Goal: Transaction & Acquisition: Purchase product/service

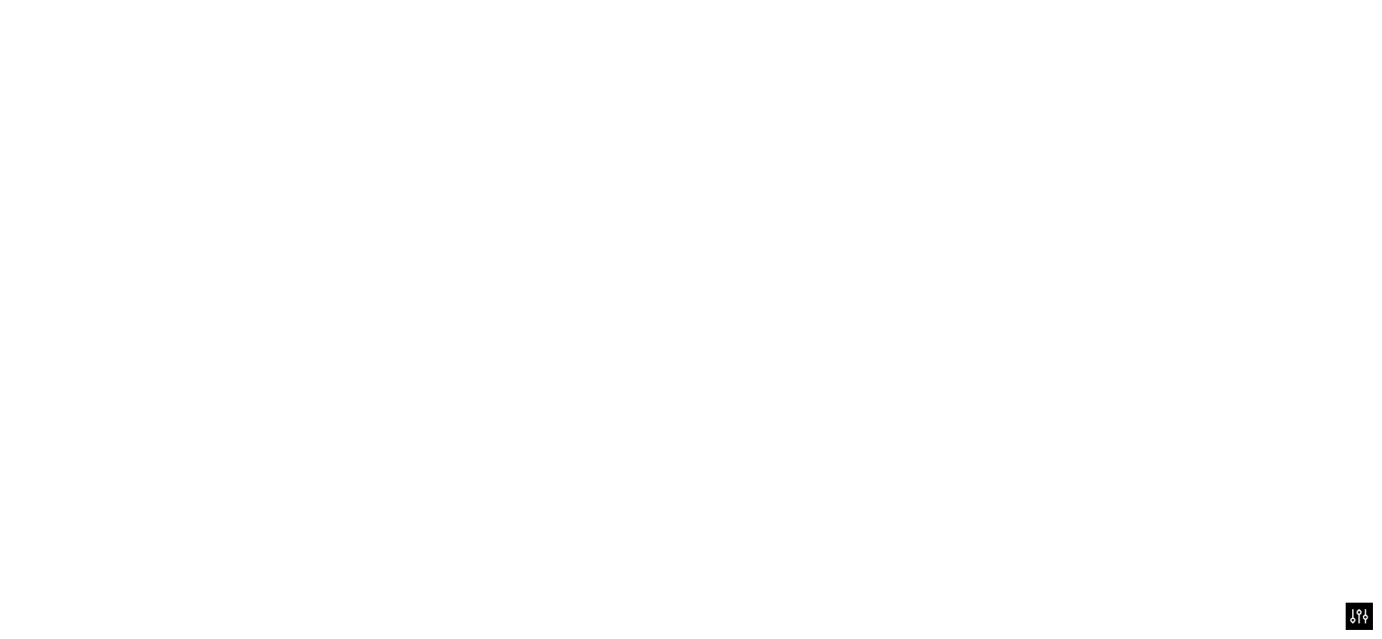
scroll to position [109, 0]
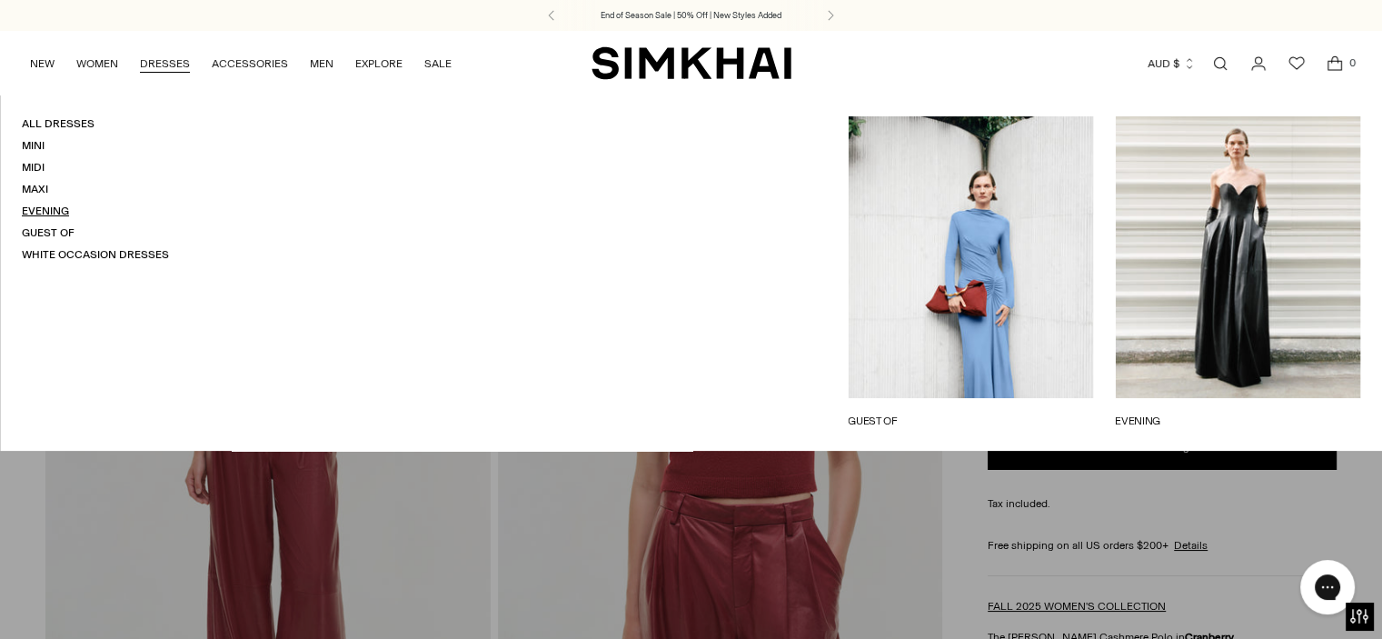
click at [45, 213] on link "Evening" at bounding box center [45, 210] width 47 height 13
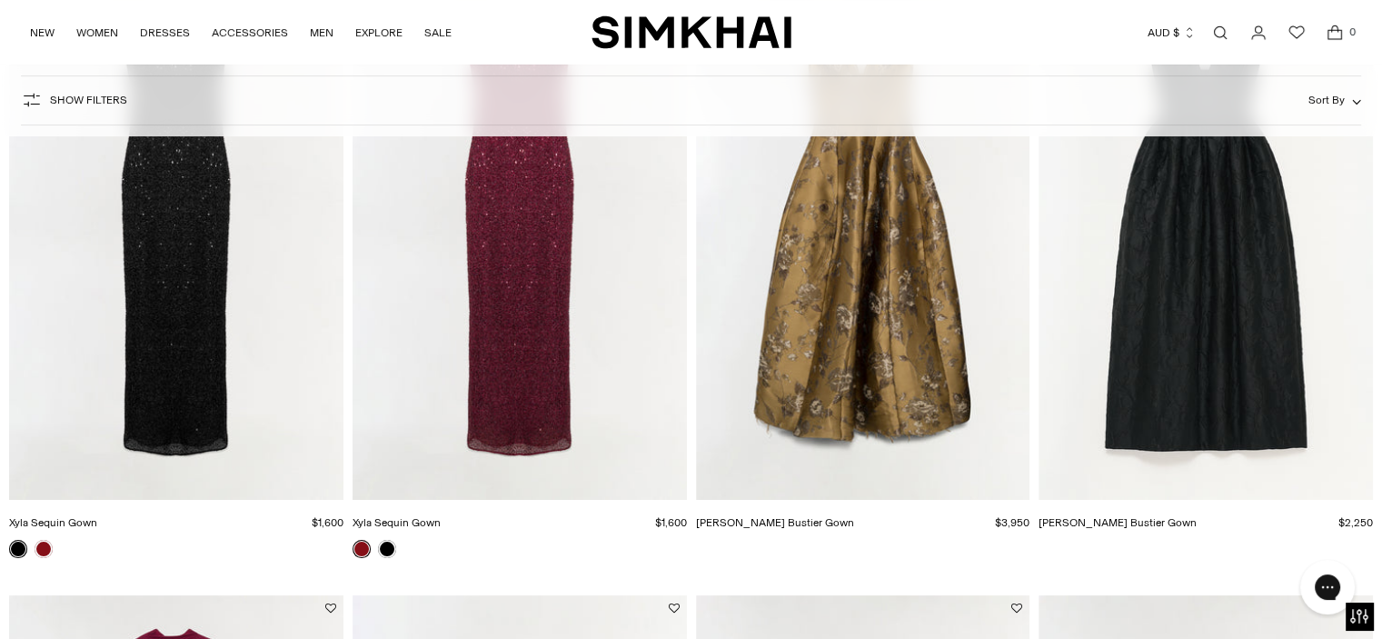
scroll to position [909, 0]
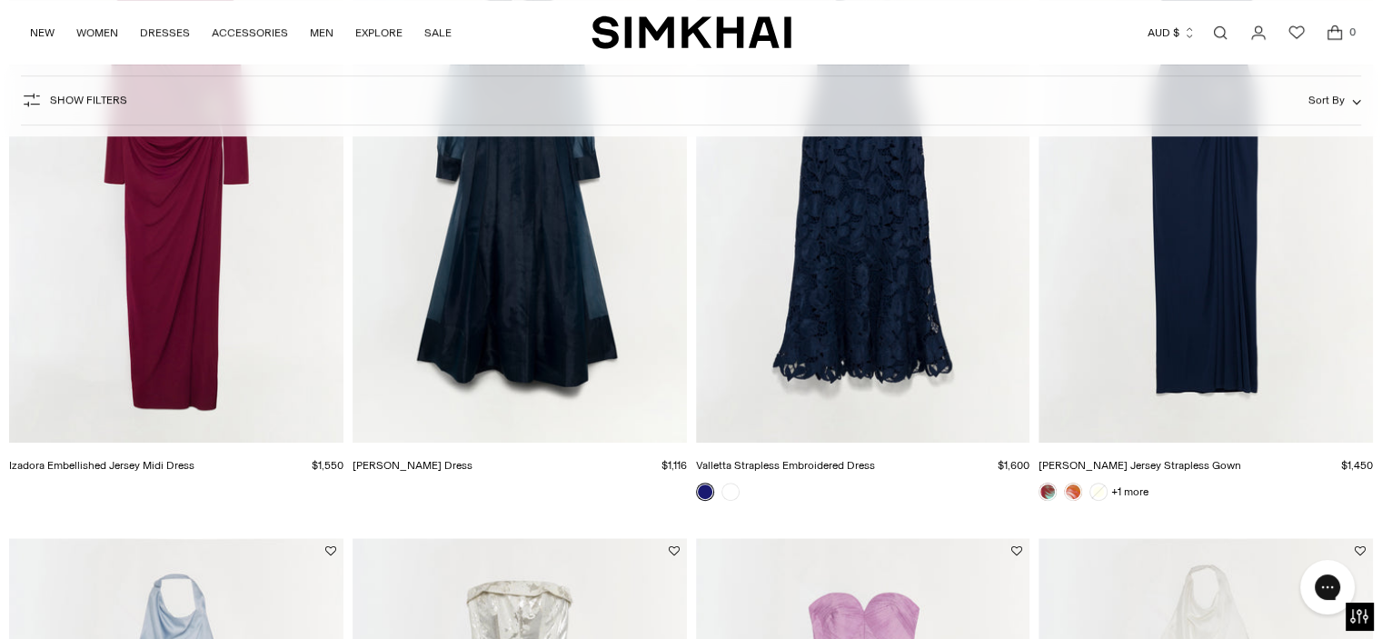
click at [0, 0] on img "Emma Jersey Strapless Gown" at bounding box center [0, 0] width 0 height 0
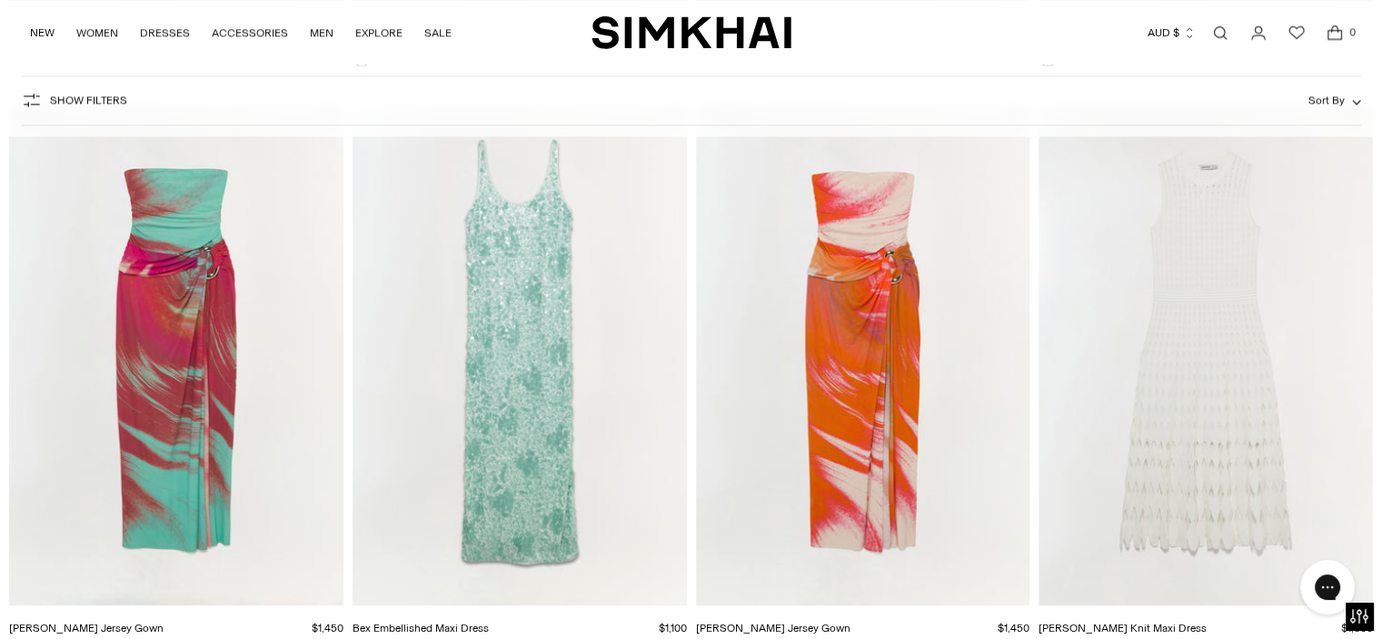
scroll to position [2697, 0]
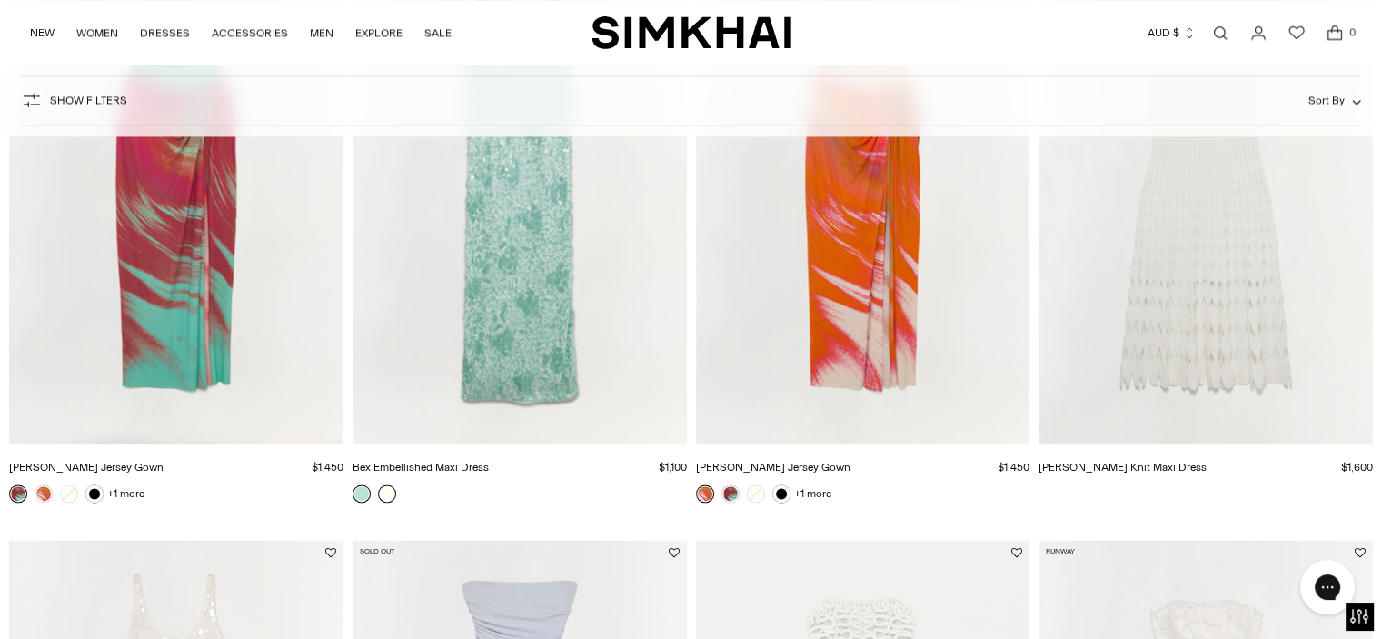
click at [385, 490] on link at bounding box center [387, 493] width 18 height 18
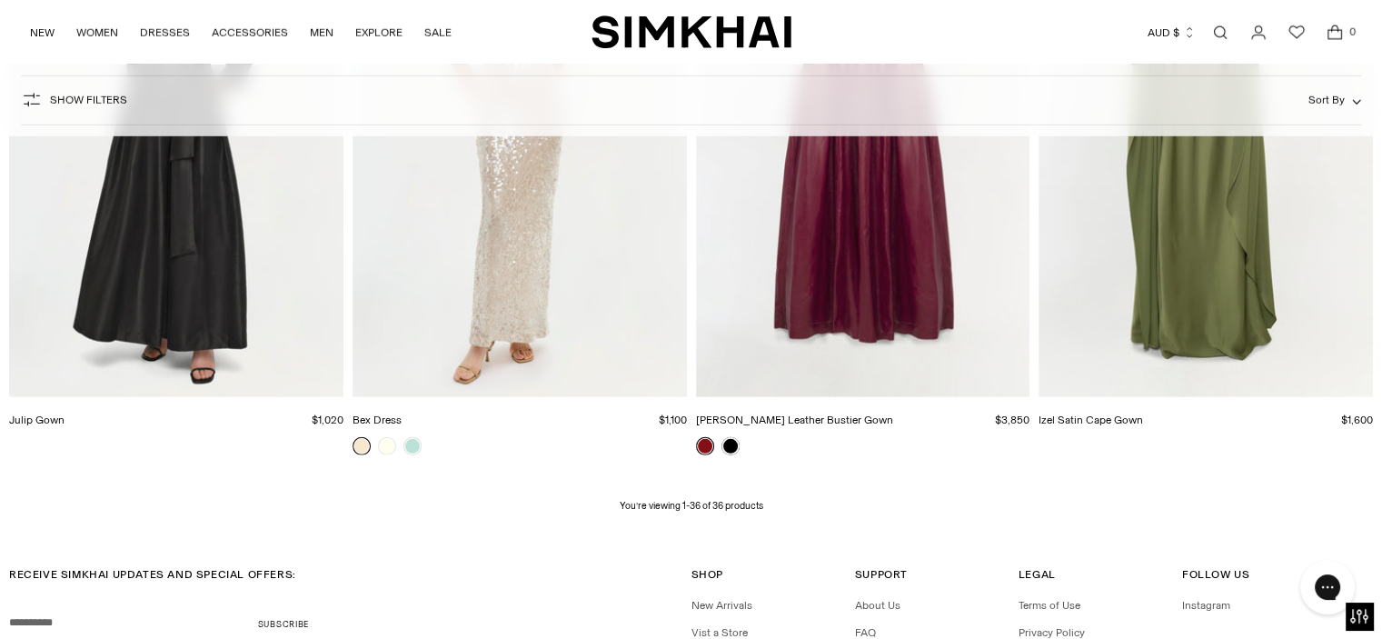
scroll to position [5246, 0]
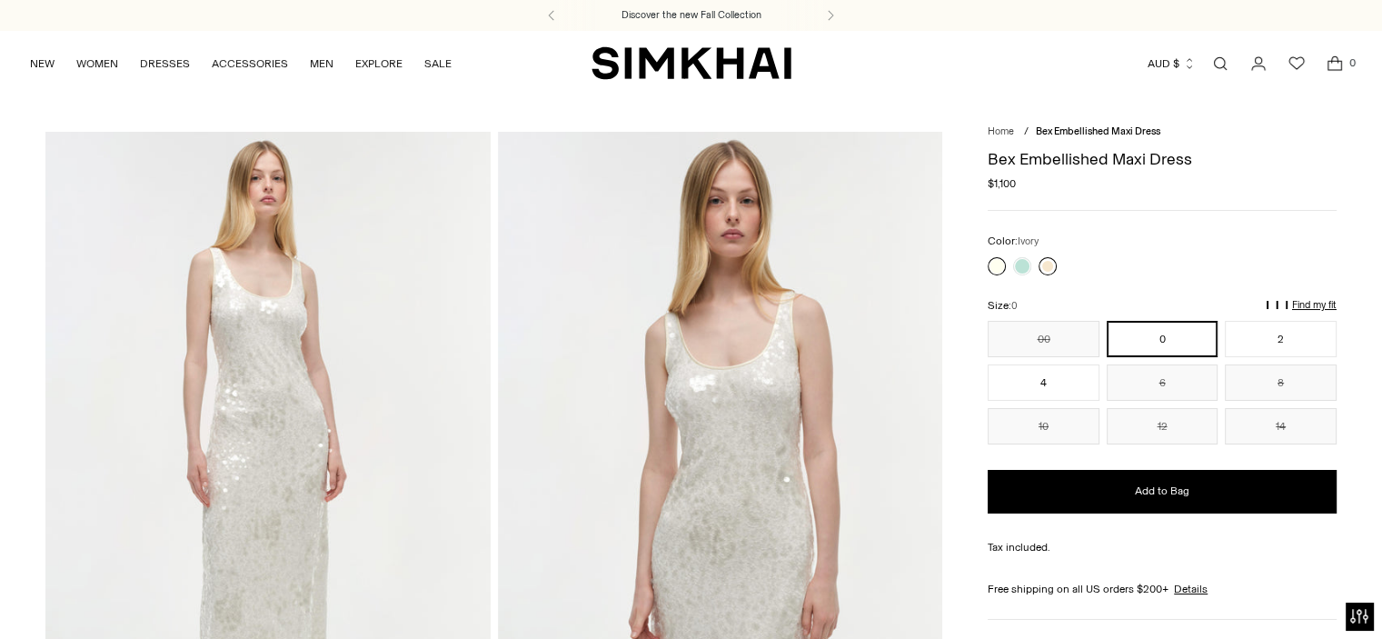
click at [1051, 260] on link at bounding box center [1048, 266] width 18 height 18
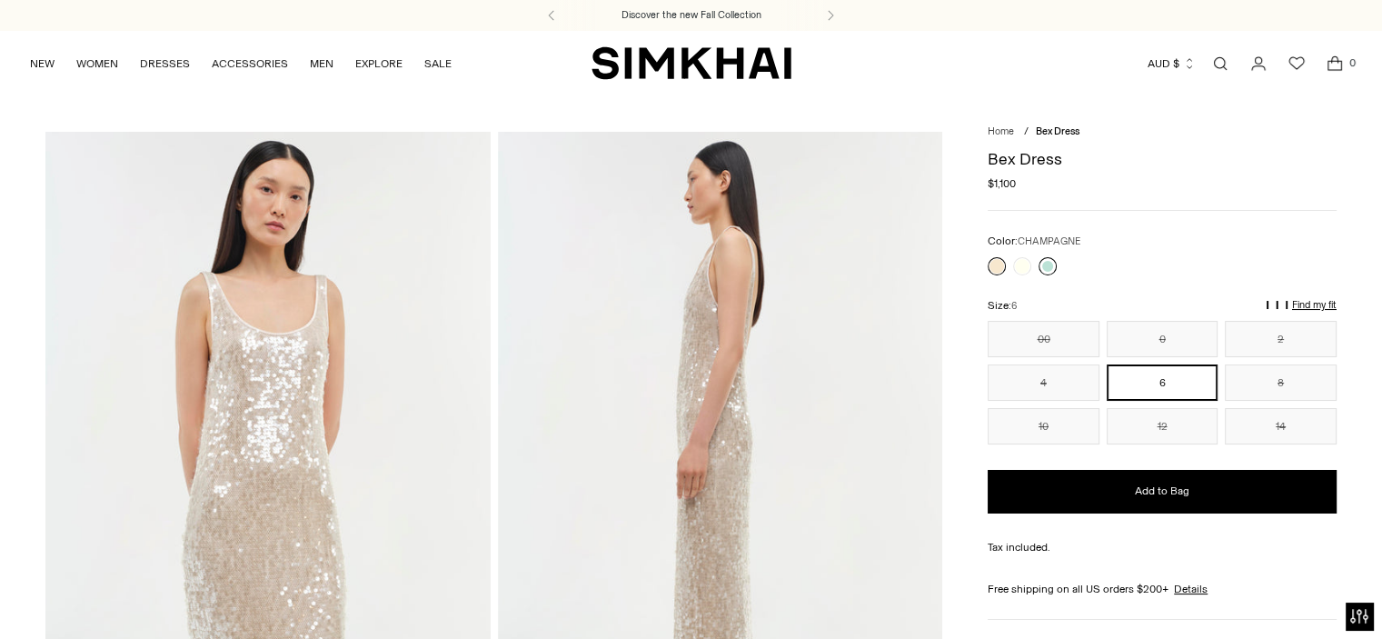
click at [1052, 264] on link at bounding box center [1048, 266] width 18 height 18
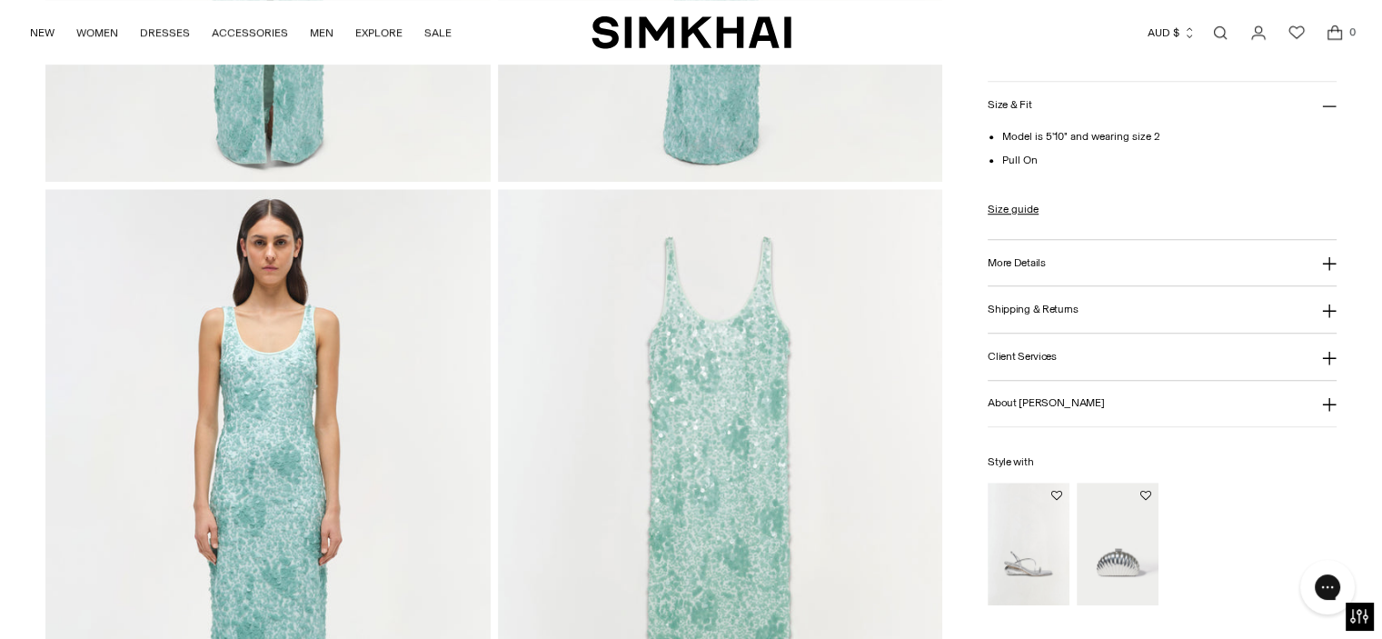
scroll to position [1574, 0]
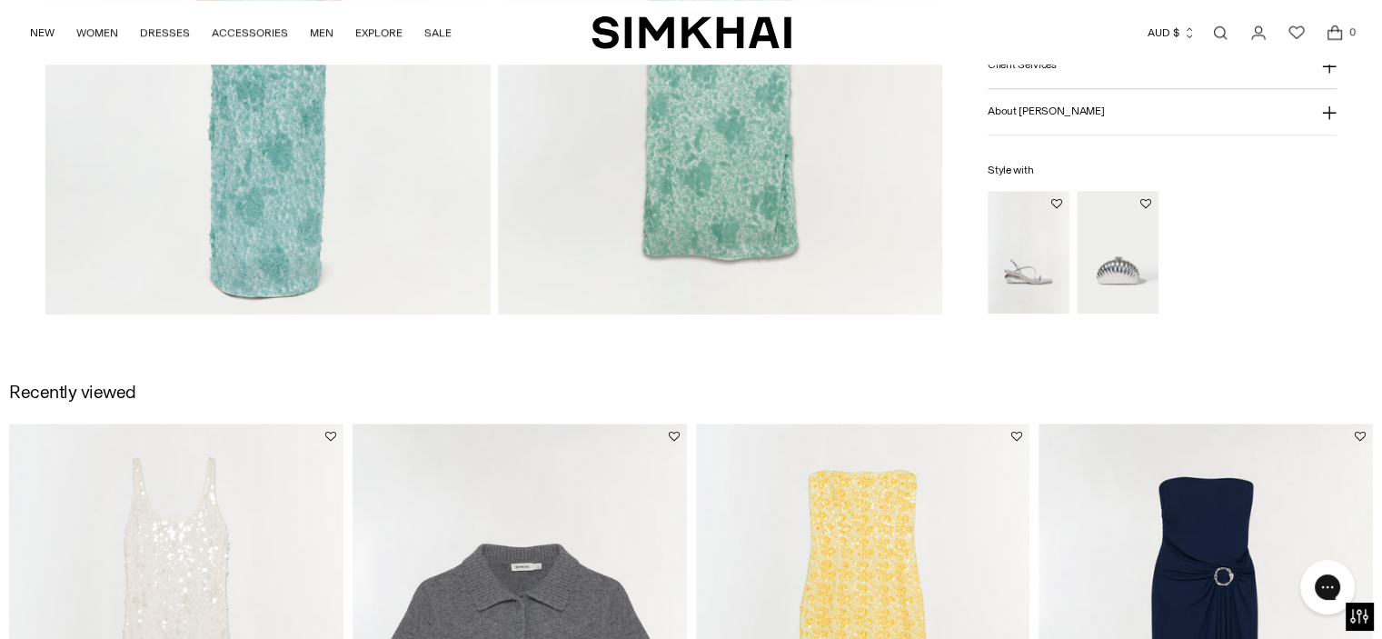
click at [1381, 355] on html "For screen-reader mode - click the first button of the website Accessibility Sc…" at bounding box center [691, 61] width 1382 height 3791
